Goal: Navigation & Orientation: Find specific page/section

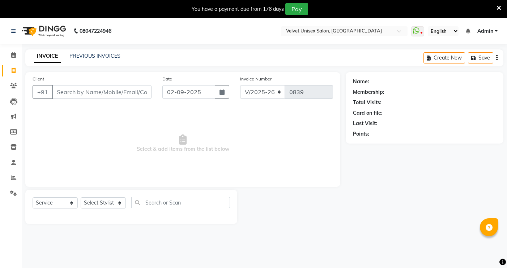
select select "5384"
select select "service"
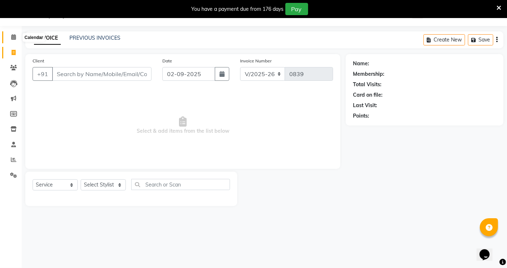
click at [12, 37] on icon at bounding box center [13, 36] width 5 height 5
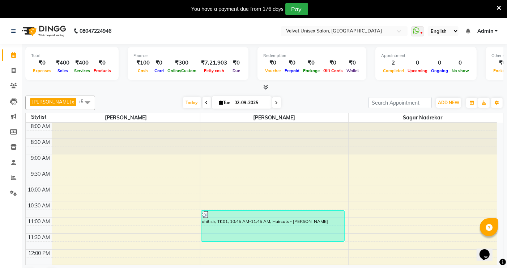
scroll to position [18, 0]
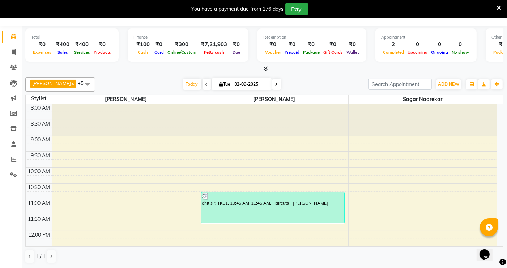
click at [80, 83] on span at bounding box center [87, 84] width 14 height 14
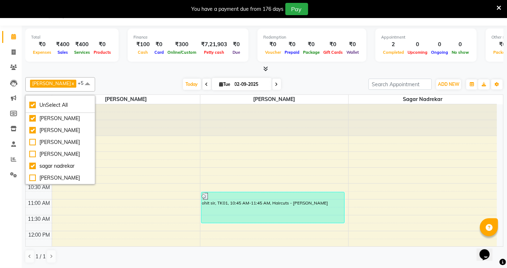
scroll to position [0, 0]
click at [100, 67] on div at bounding box center [264, 69] width 478 height 8
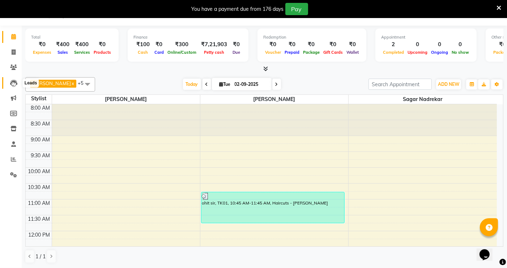
click at [14, 84] on icon at bounding box center [13, 83] width 7 height 7
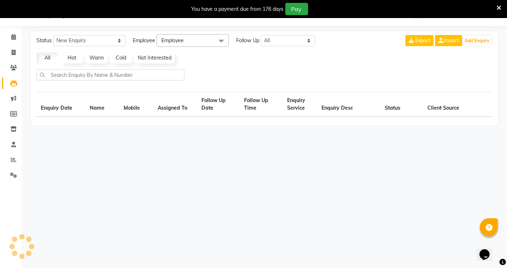
scroll to position [18, 0]
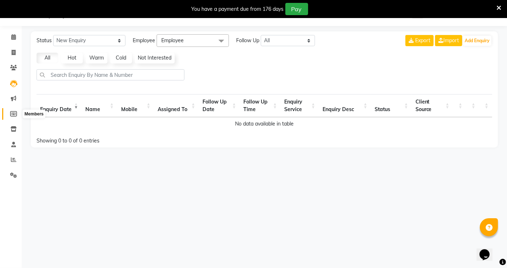
click at [14, 114] on icon at bounding box center [13, 113] width 7 height 5
select select
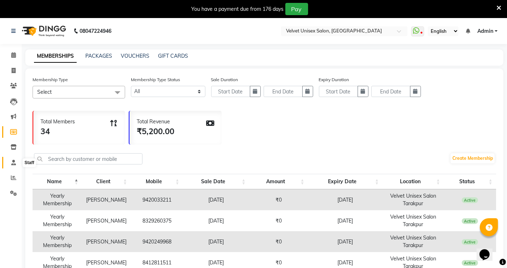
click at [14, 162] on icon at bounding box center [13, 162] width 5 height 5
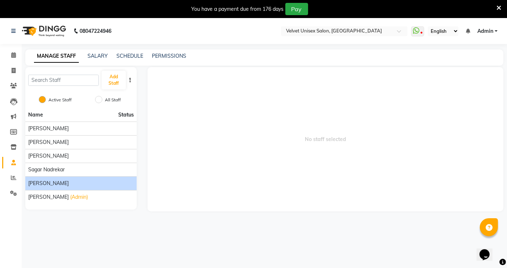
click at [89, 182] on div "[PERSON_NAME]" at bounding box center [80, 184] width 105 height 8
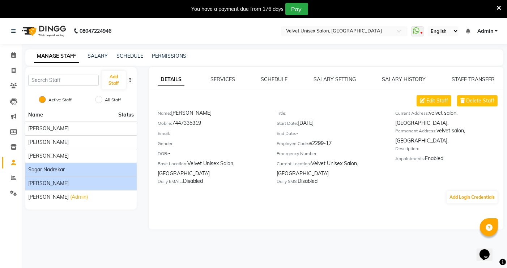
click at [102, 164] on li "sagar nadrekar" at bounding box center [80, 170] width 111 height 14
click at [100, 170] on div "sagar nadrekar" at bounding box center [80, 170] width 105 height 8
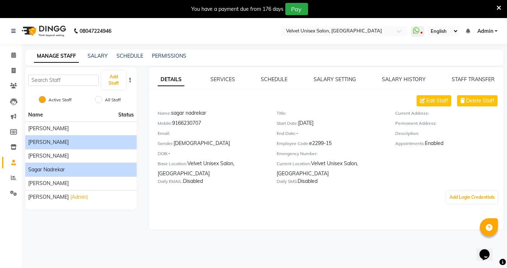
click at [70, 144] on div "[PERSON_NAME]" at bounding box center [80, 143] width 105 height 8
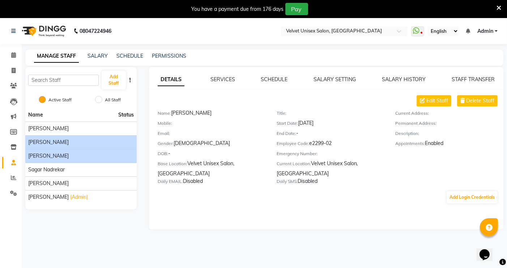
click at [70, 154] on div "[PERSON_NAME]" at bounding box center [80, 156] width 105 height 8
click at [65, 146] on div "[PERSON_NAME]" at bounding box center [80, 143] width 105 height 8
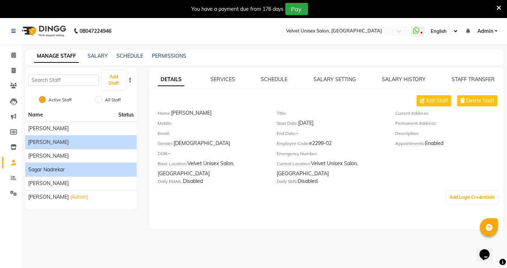
click at [70, 168] on div "sagar nadrekar" at bounding box center [80, 170] width 105 height 8
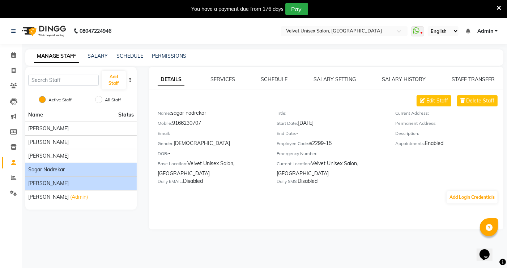
click at [81, 181] on div "[PERSON_NAME]" at bounding box center [80, 184] width 105 height 8
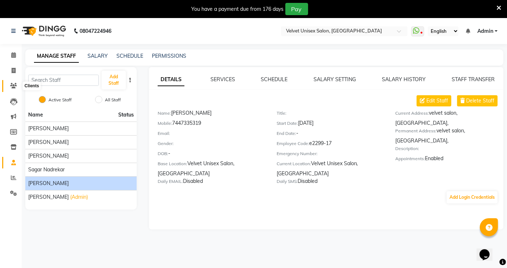
click at [13, 83] on icon at bounding box center [13, 85] width 7 height 5
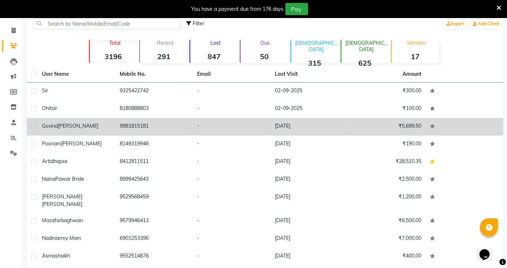
scroll to position [62, 0]
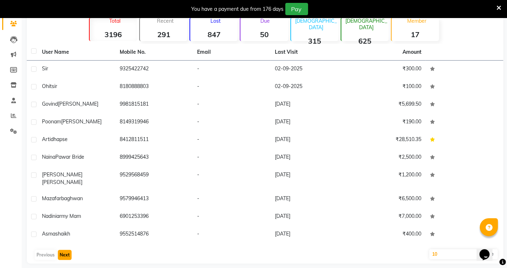
click at [67, 250] on button "Next" at bounding box center [65, 255] width 14 height 10
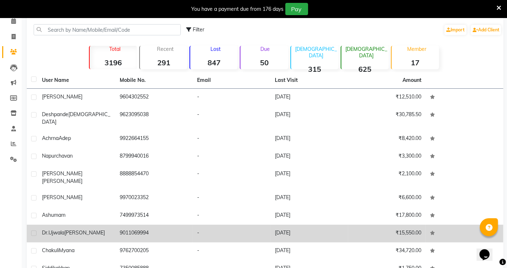
scroll to position [0, 0]
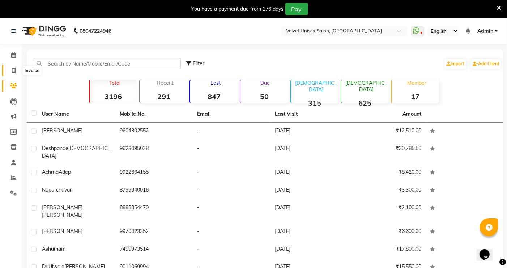
click at [12, 69] on icon at bounding box center [14, 70] width 4 height 5
select select "service"
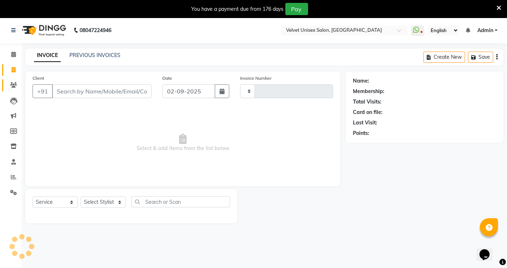
type input "0839"
select select "5384"
